Goal: Entertainment & Leisure: Consume media (video, audio)

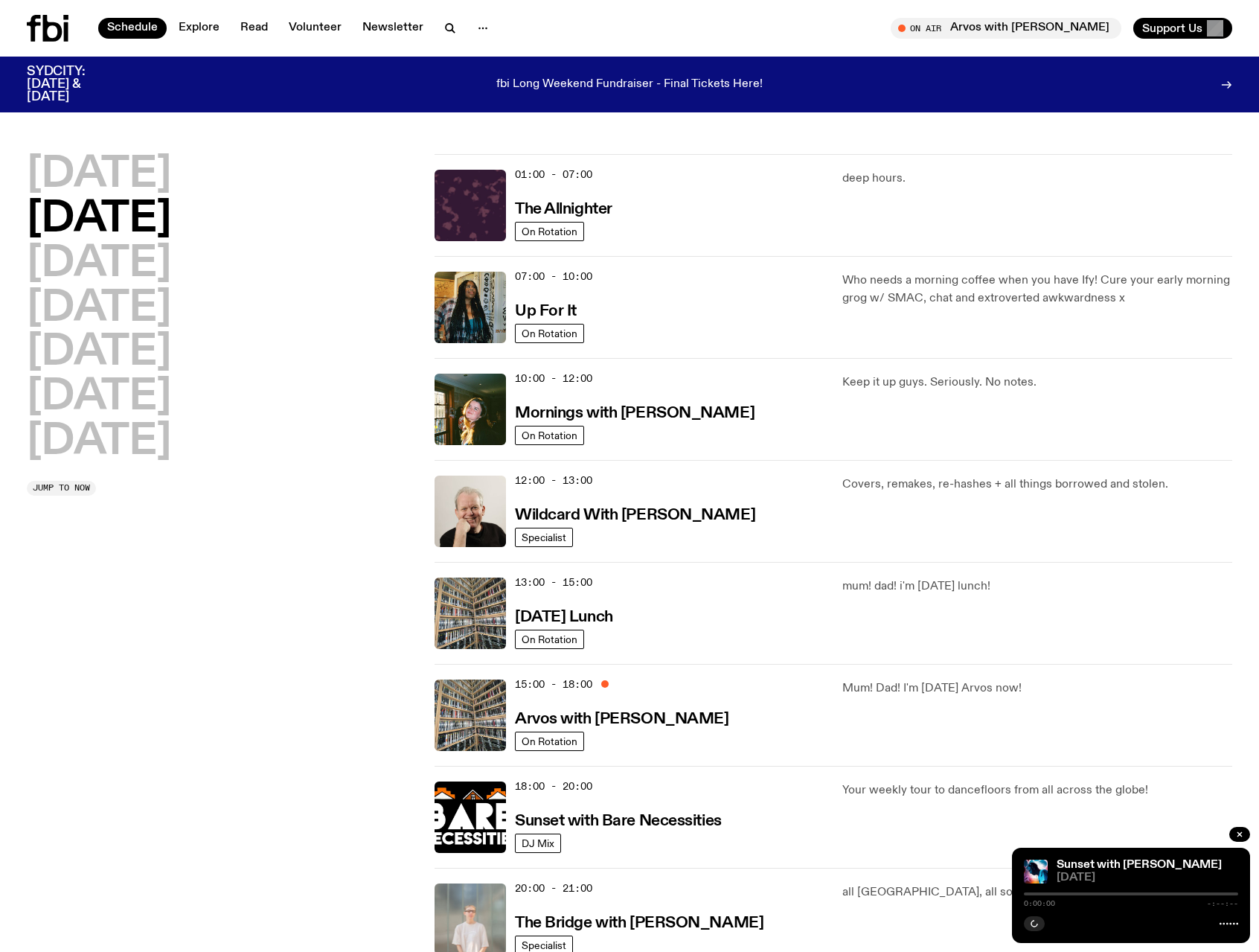
click at [48, 31] on icon at bounding box center [48, 28] width 42 height 27
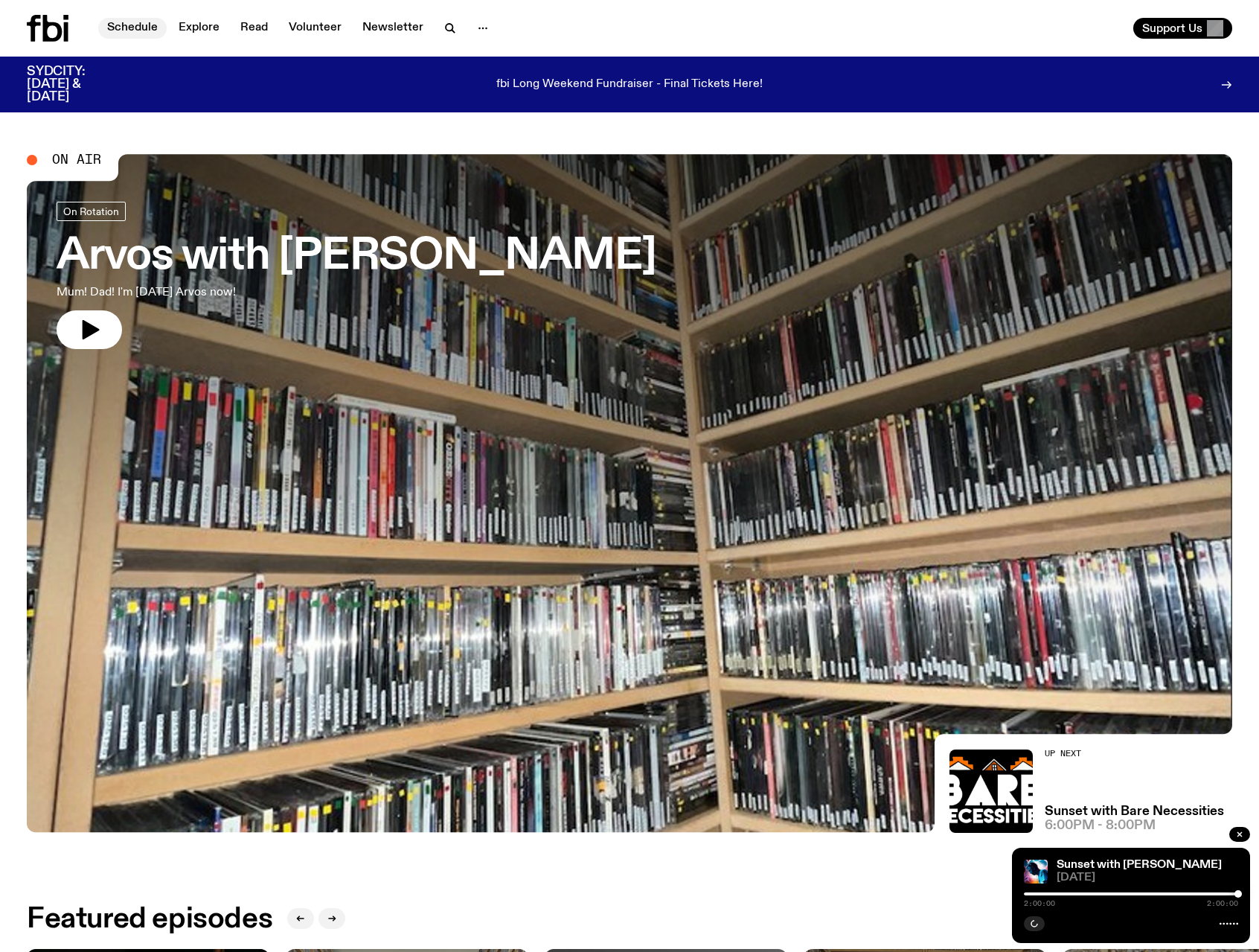
click at [119, 28] on link "Schedule" at bounding box center [132, 28] width 69 height 21
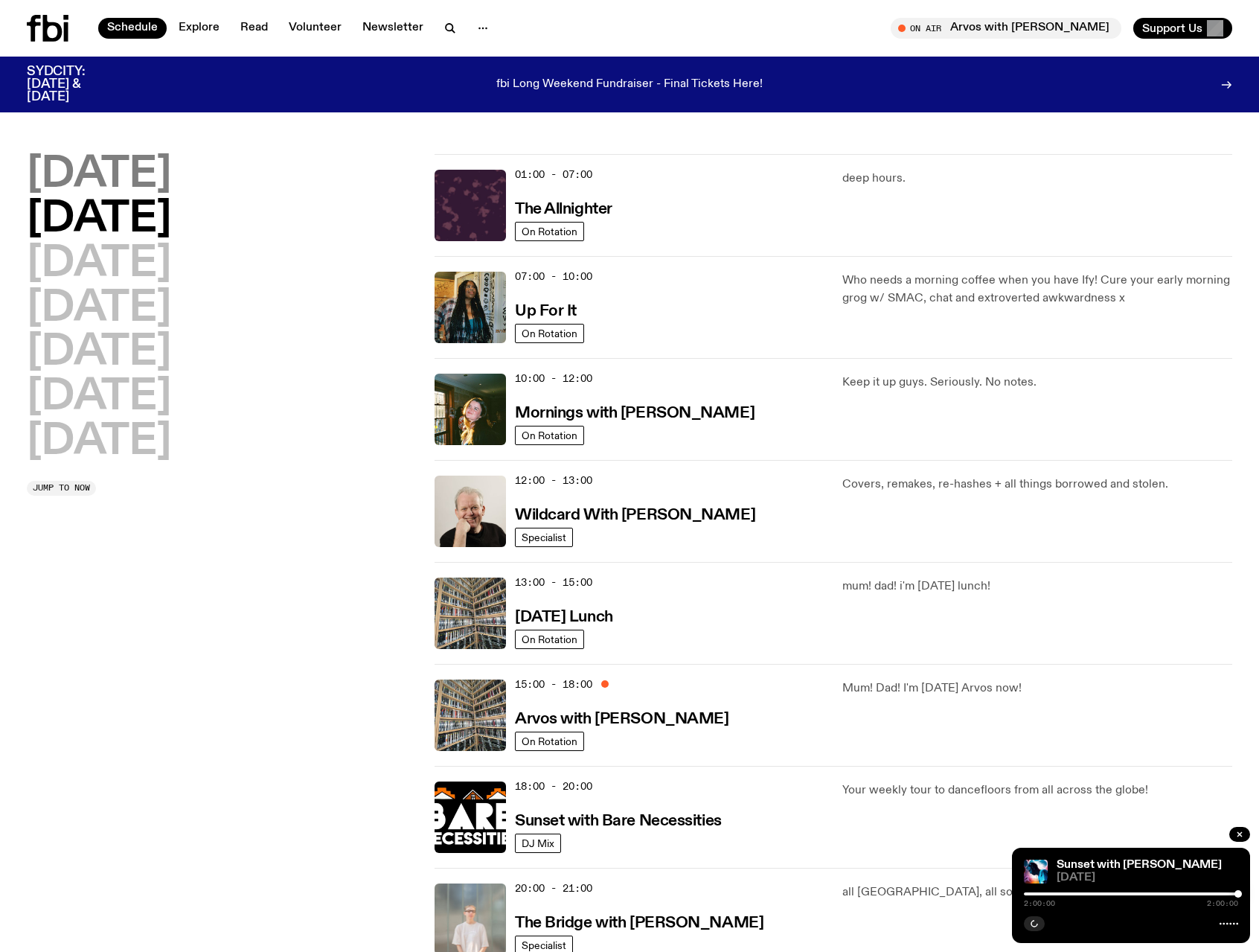
click at [129, 175] on h2 "[DATE]" at bounding box center [99, 175] width 144 height 42
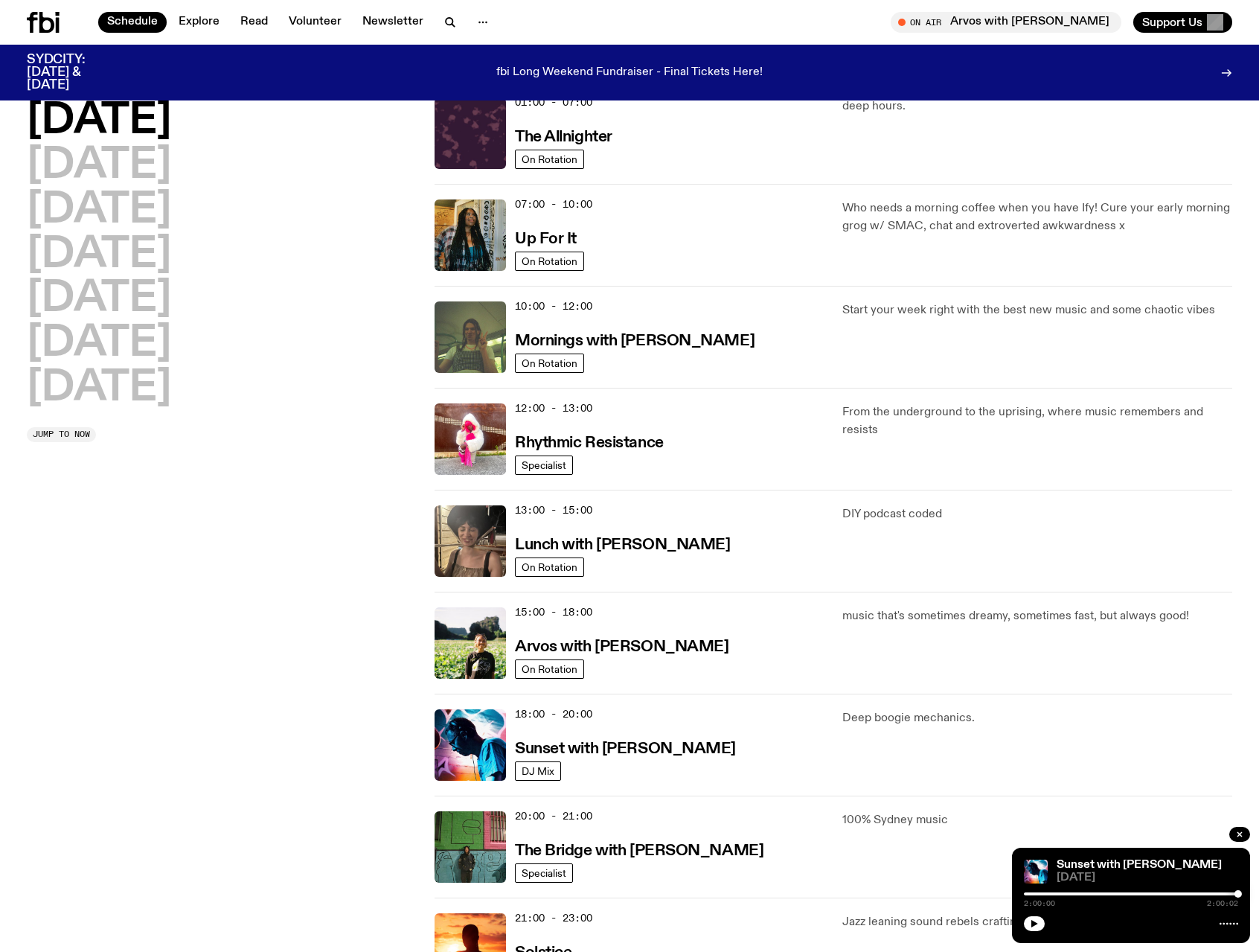
scroll to position [265, 0]
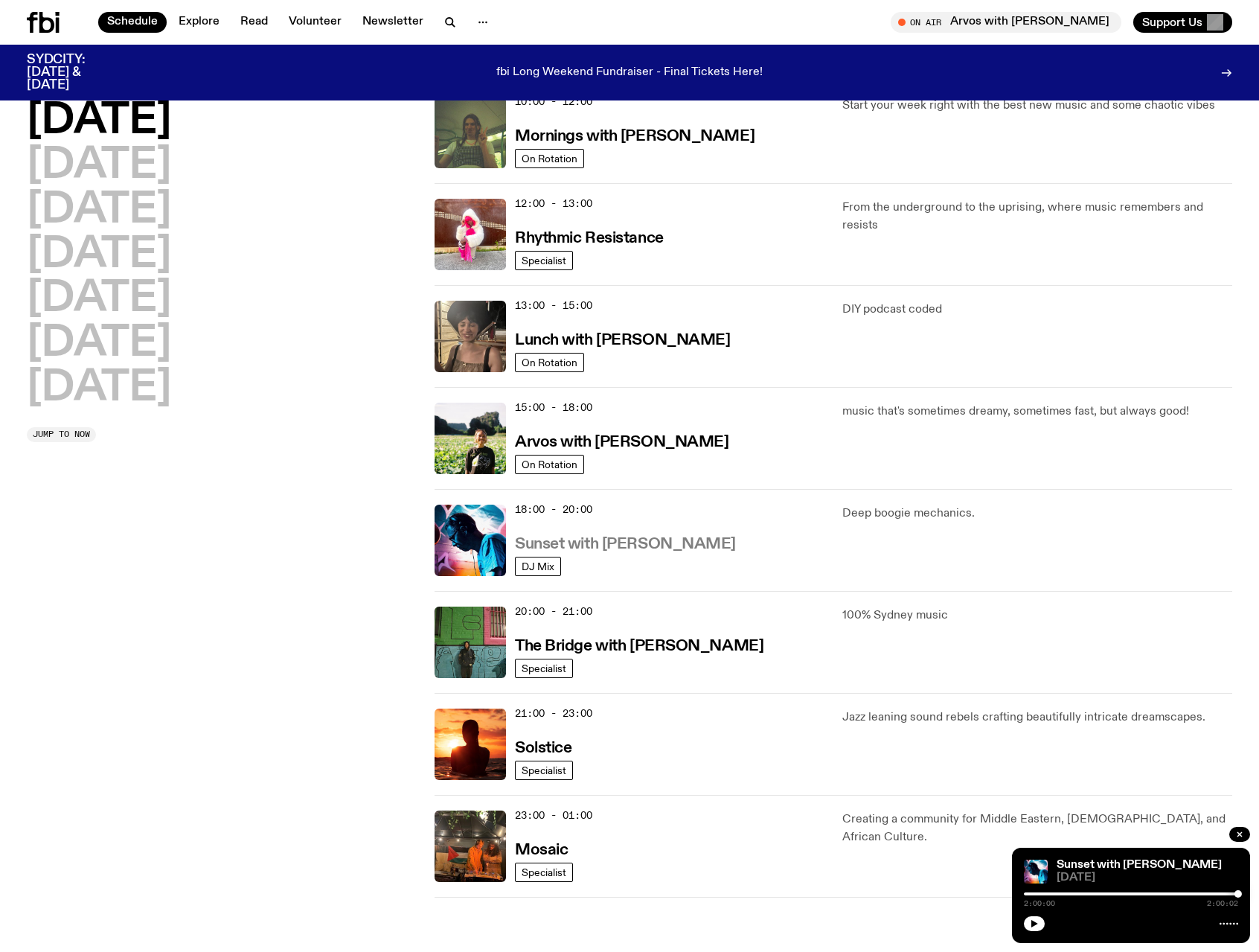
click at [624, 544] on h3 "Sunset with [PERSON_NAME]" at bounding box center [624, 545] width 221 height 15
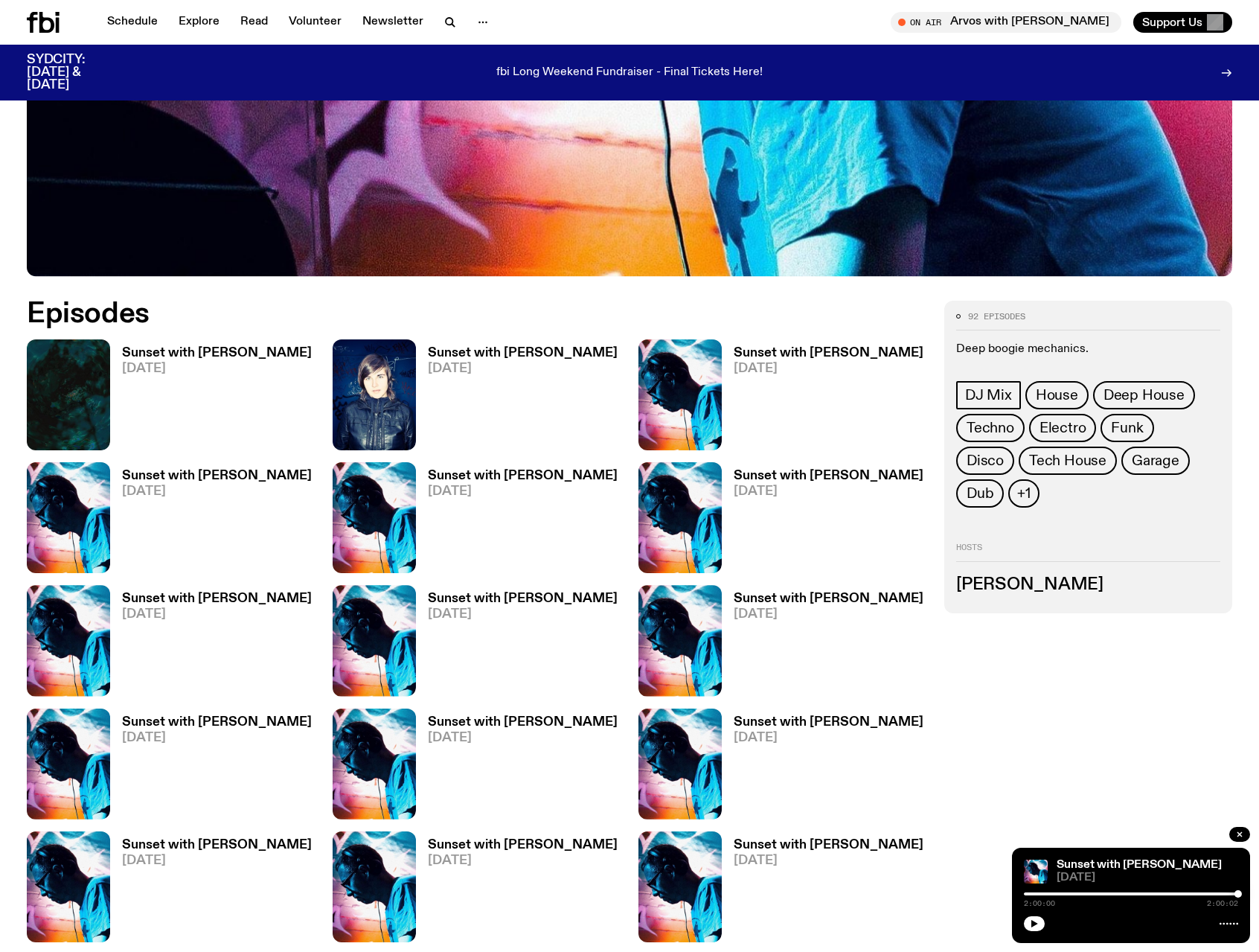
scroll to position [659, 0]
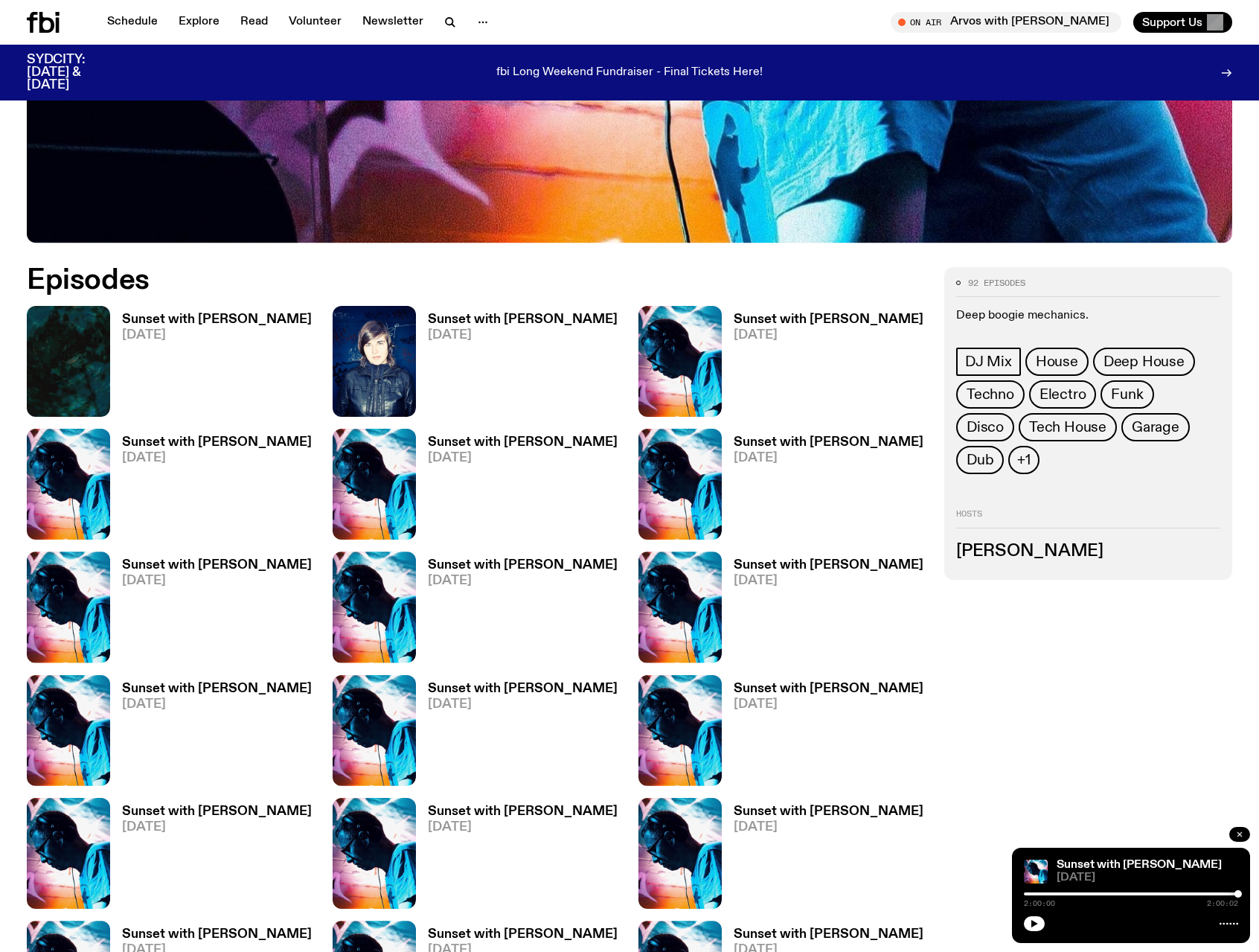
click at [1235, 833] on icon "button" at bounding box center [1240, 834] width 9 height 9
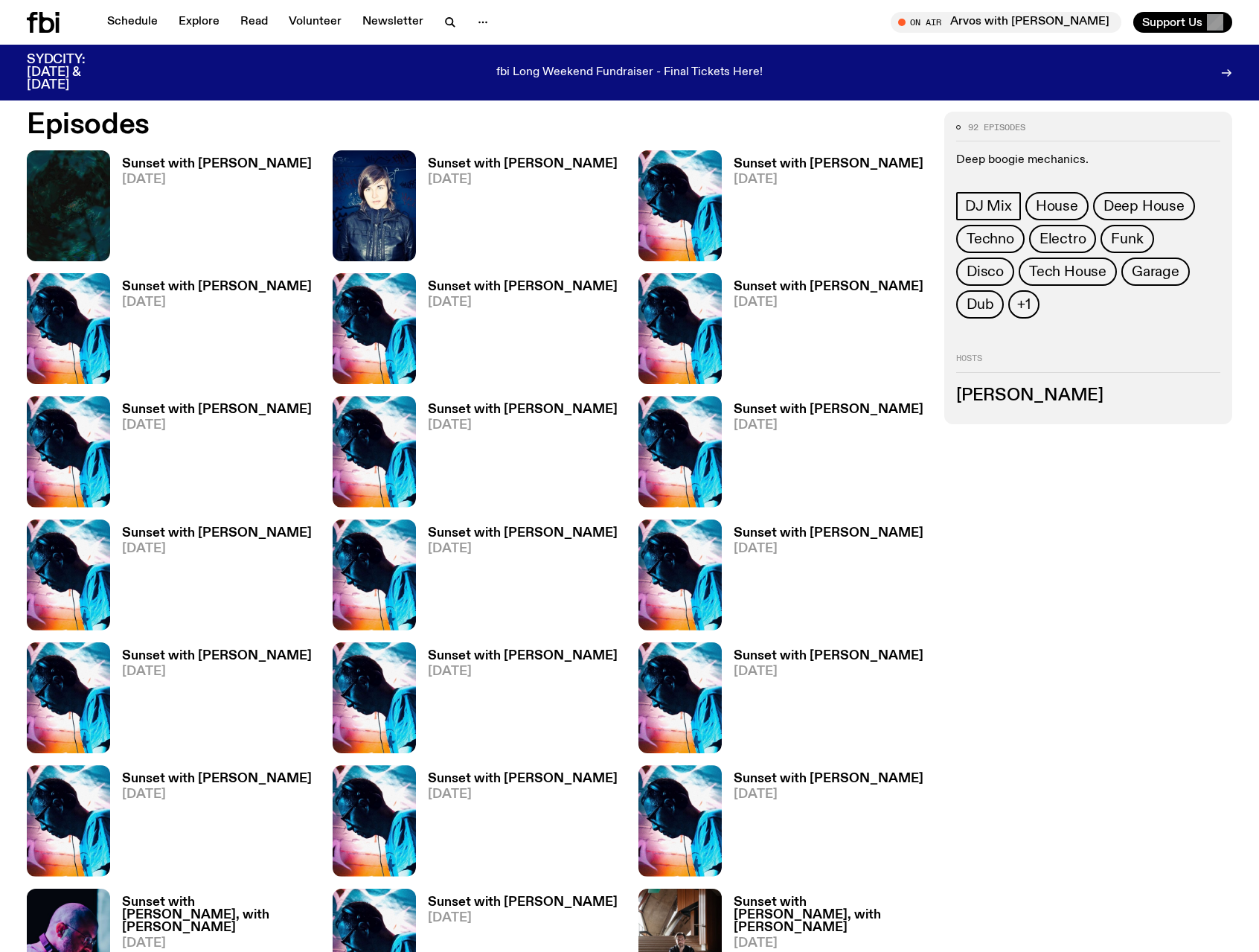
scroll to position [733, 0]
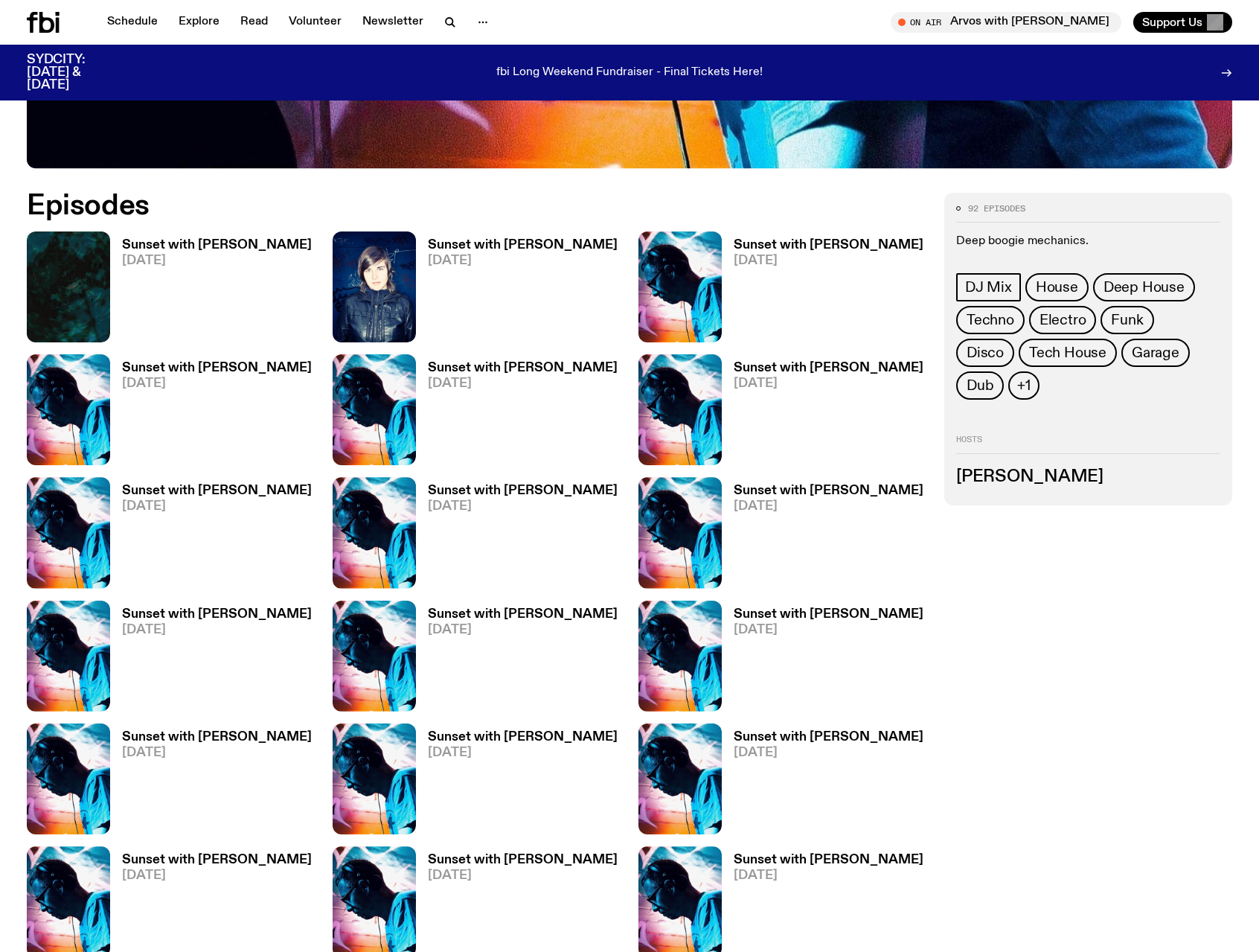
click at [196, 489] on h3 "Sunset with [PERSON_NAME]" at bounding box center [216, 491] width 189 height 12
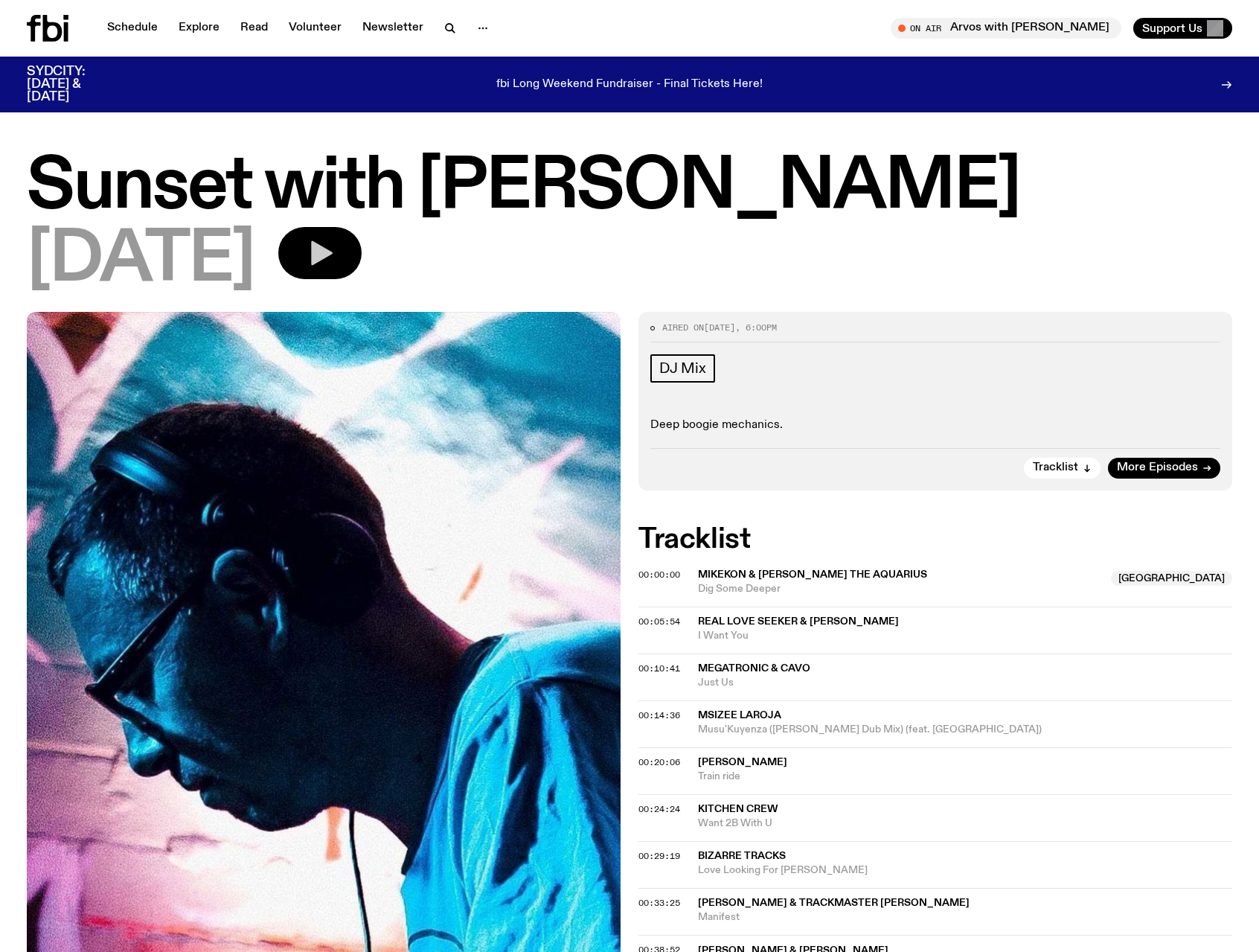
click at [344, 252] on button "button" at bounding box center [320, 253] width 83 height 52
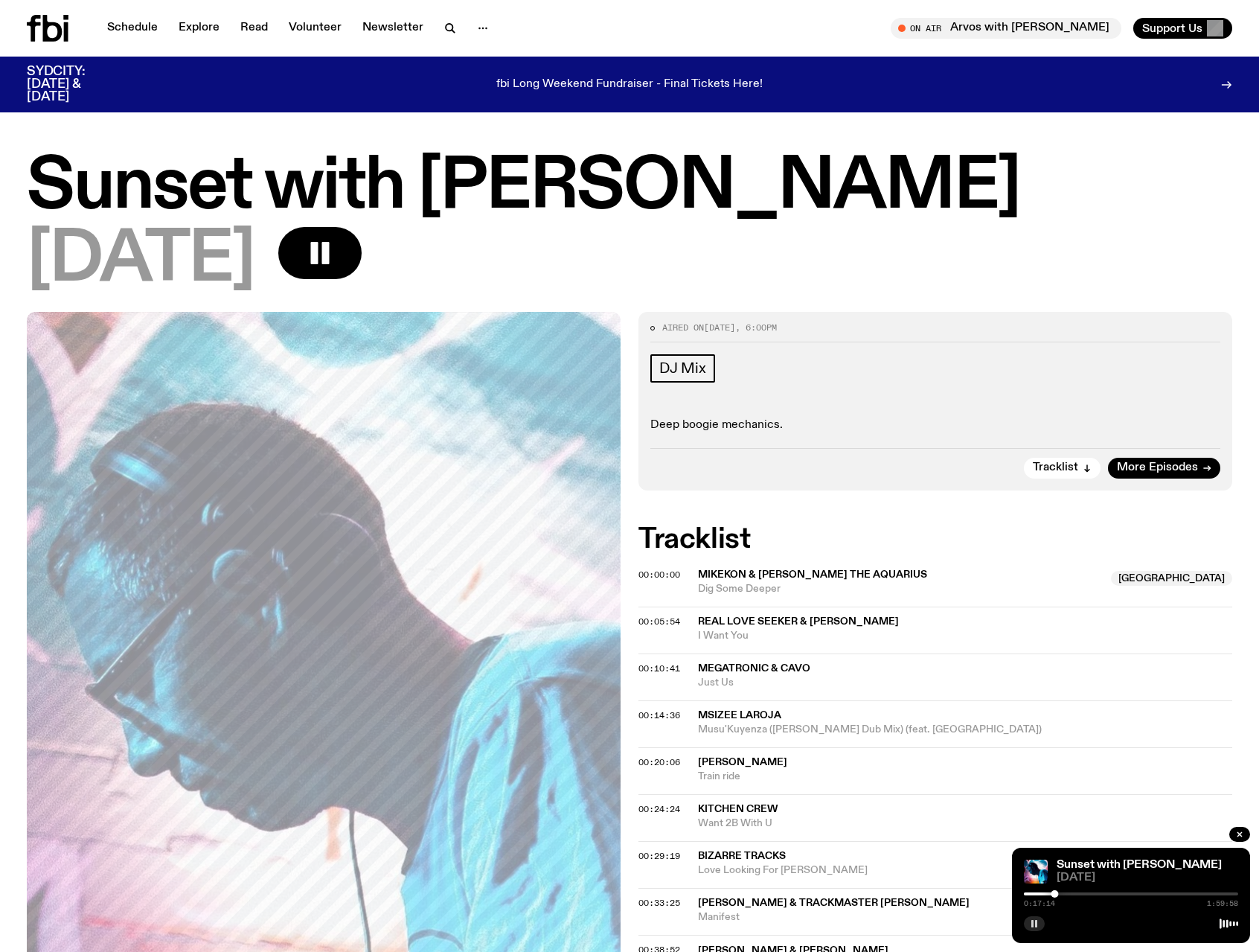
click at [1030, 923] on icon "button" at bounding box center [1034, 924] width 9 height 9
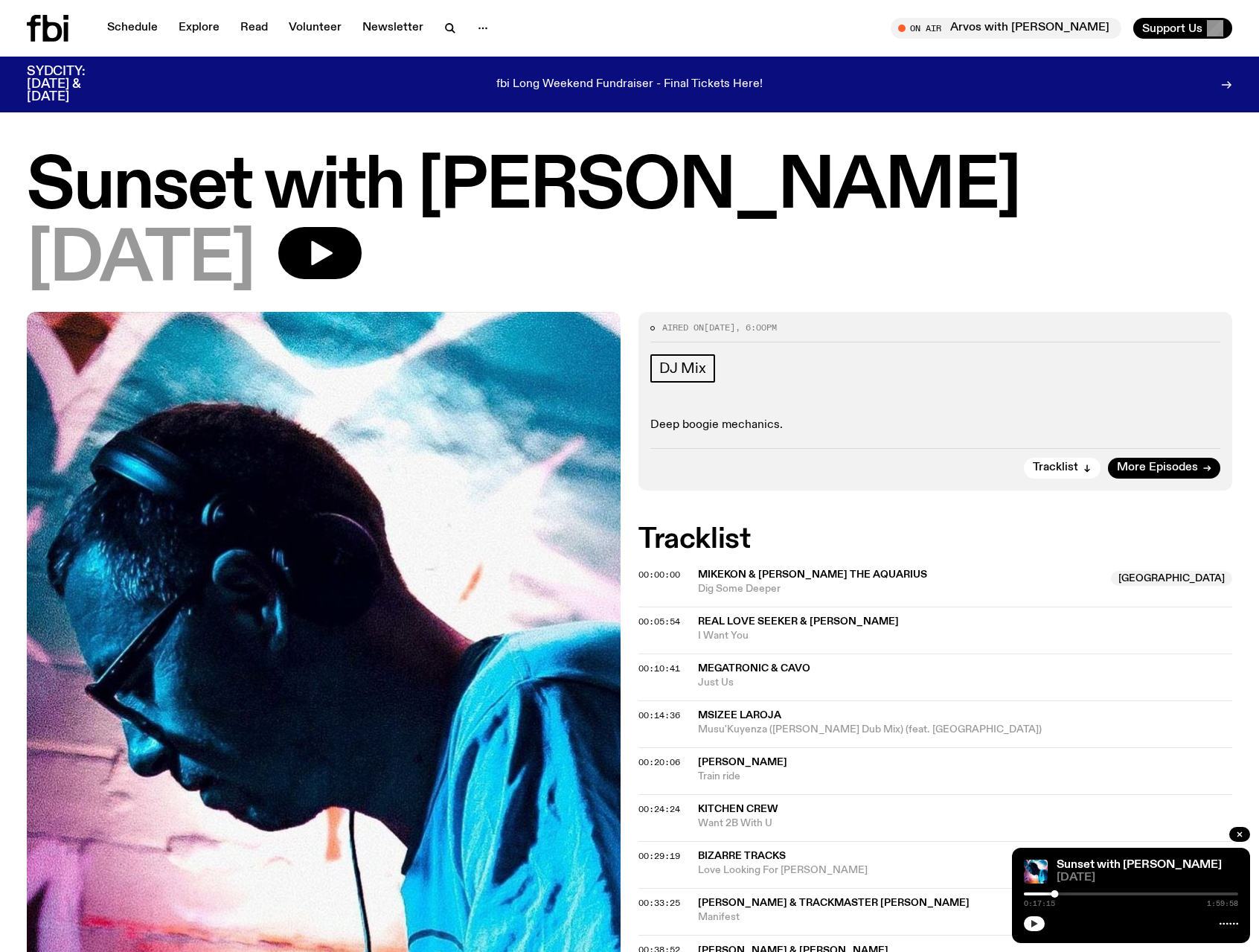
click at [1041, 927] on button "button" at bounding box center [1033, 923] width 21 height 15
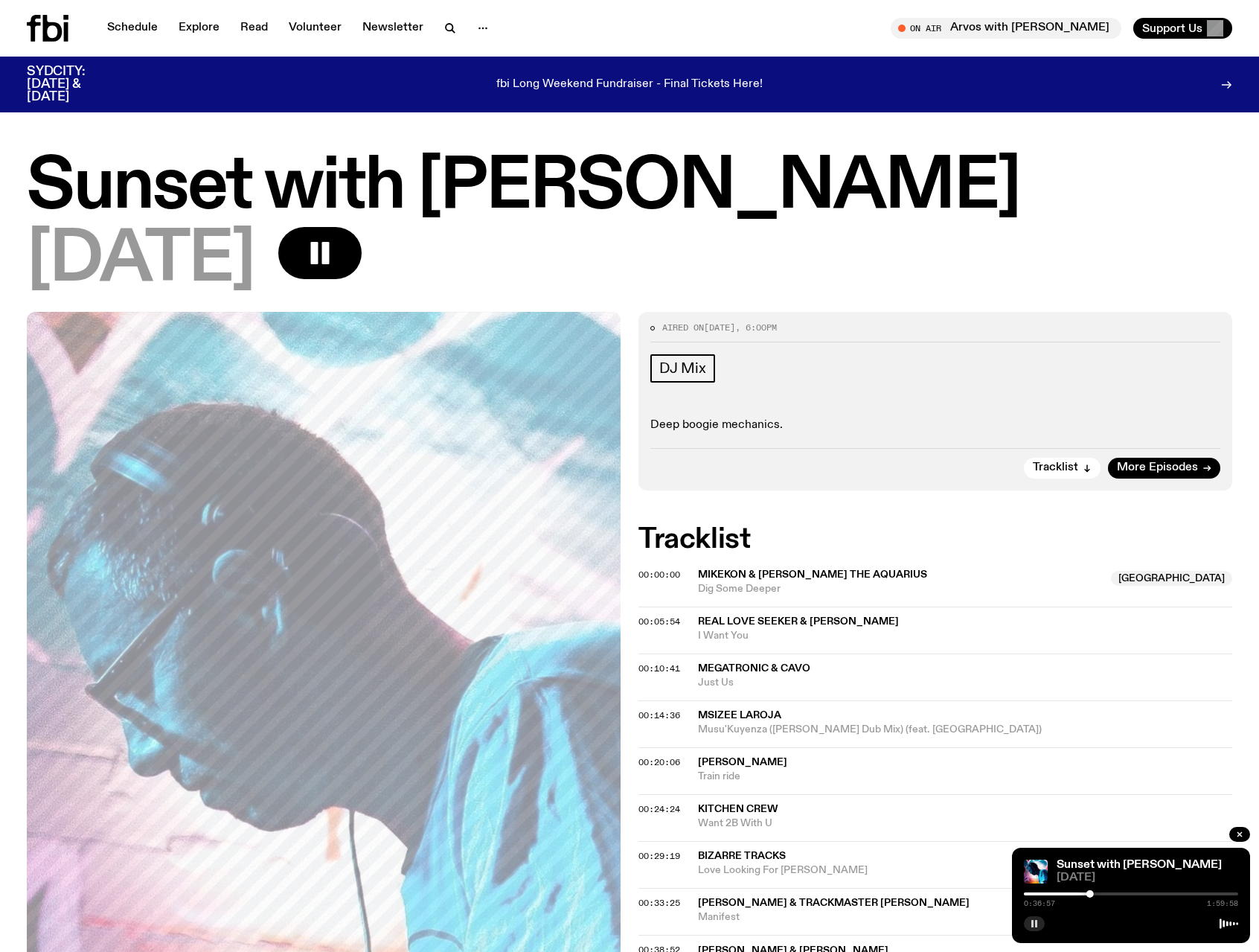
click at [1035, 921] on rect "button" at bounding box center [1036, 924] width 2 height 8
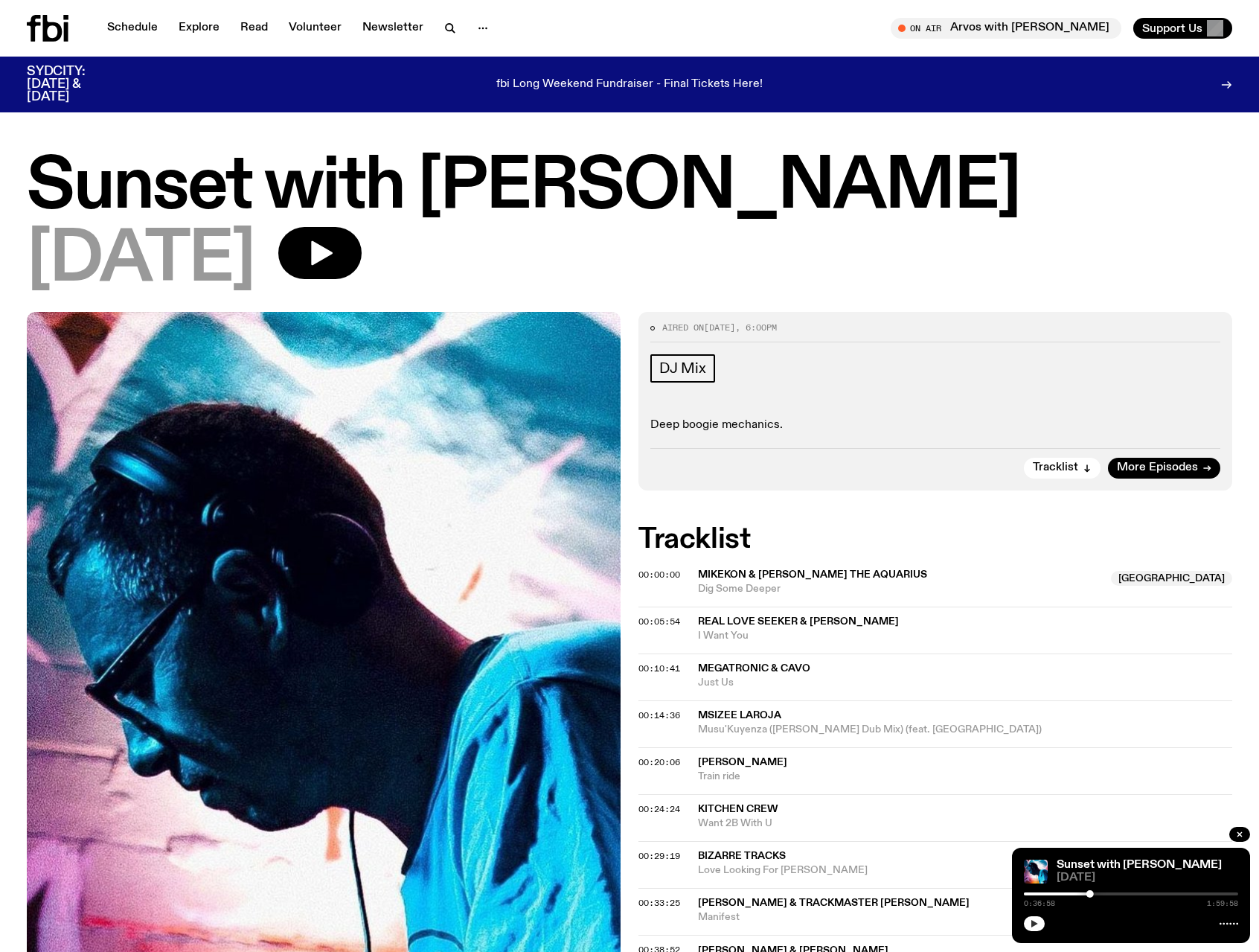
click at [1036, 924] on icon "button" at bounding box center [1034, 924] width 7 height 8
